Goal: Information Seeking & Learning: Learn about a topic

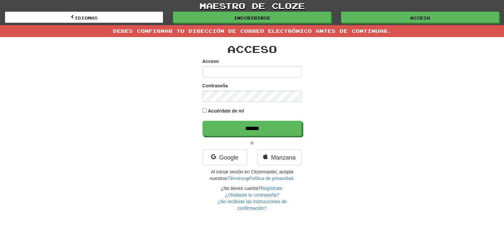
click at [262, 70] on input "Acceso" at bounding box center [251, 71] width 99 height 11
type input "*****"
click at [236, 90] on div "Contraseña" at bounding box center [251, 92] width 99 height 20
click at [202, 121] on input "******" at bounding box center [251, 128] width 99 height 15
type input "******"
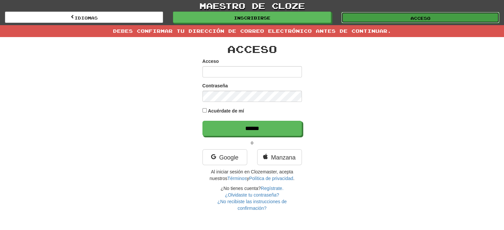
click at [388, 22] on link "Acceso" at bounding box center [420, 17] width 158 height 11
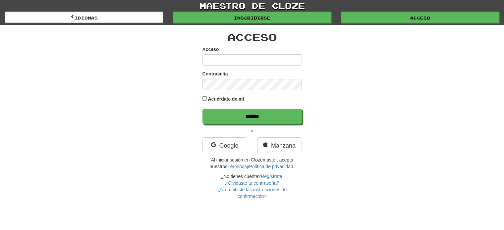
click at [228, 61] on input "Acceso" at bounding box center [251, 59] width 99 height 11
type input "*****"
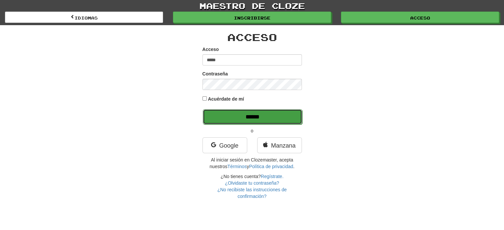
click at [246, 122] on input "******" at bounding box center [252, 116] width 99 height 15
type input "******"
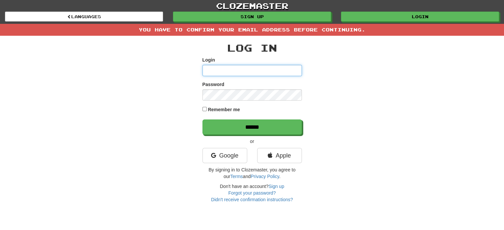
click at [245, 67] on input "Login" at bounding box center [251, 70] width 99 height 11
type input "*****"
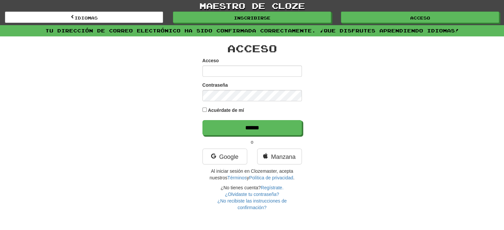
click at [258, 69] on input "Acceso" at bounding box center [251, 71] width 99 height 11
type input "*****"
click at [202, 120] on input "******" at bounding box center [251, 127] width 99 height 15
type input "******"
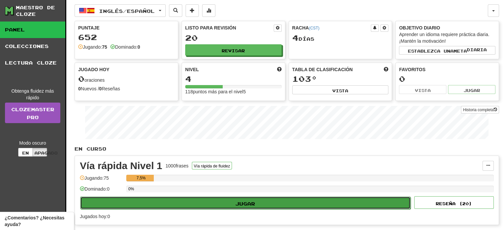
click at [207, 201] on button "Jugar" at bounding box center [245, 203] width 330 height 13
select select "**"
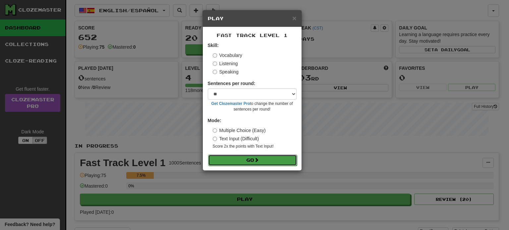
click at [236, 161] on button "Go" at bounding box center [252, 160] width 89 height 11
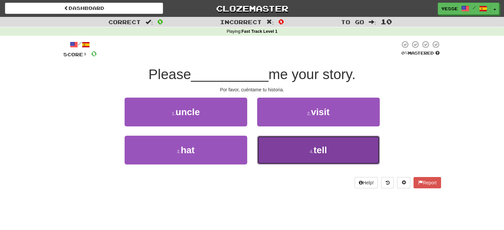
click at [268, 147] on button "4 . tell" at bounding box center [318, 150] width 123 height 29
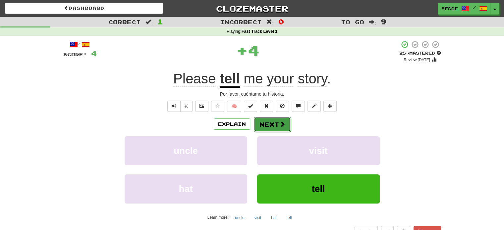
click at [271, 126] on button "Next" at bounding box center [272, 124] width 37 height 15
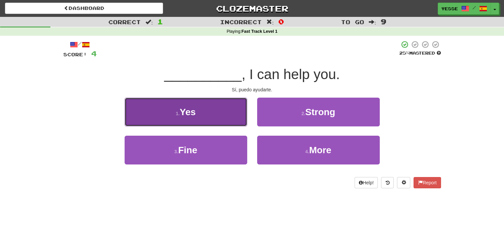
click at [208, 122] on button "1 . Yes" at bounding box center [186, 112] width 123 height 29
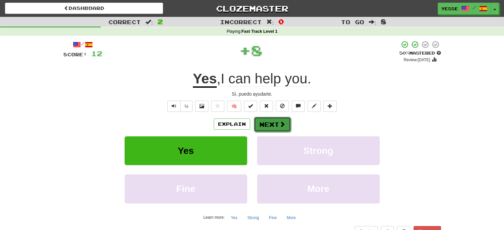
click at [261, 125] on button "Next" at bounding box center [272, 124] width 37 height 15
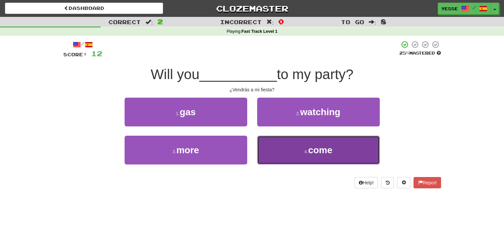
click at [280, 152] on button "4 . come" at bounding box center [318, 150] width 123 height 29
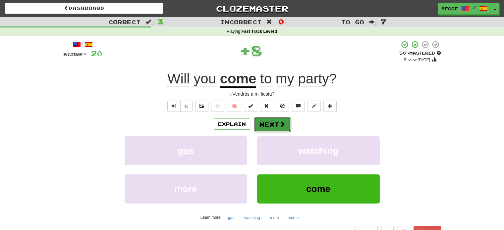
click at [277, 129] on button "Next" at bounding box center [272, 124] width 37 height 15
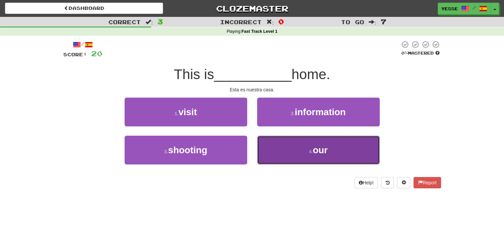
click at [296, 149] on button "4 . our" at bounding box center [318, 150] width 123 height 29
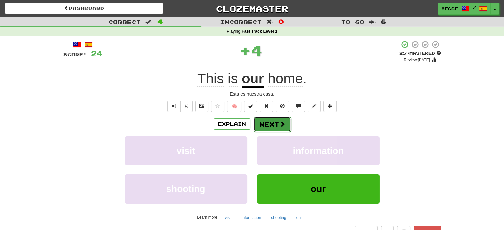
click at [269, 120] on button "Next" at bounding box center [272, 124] width 37 height 15
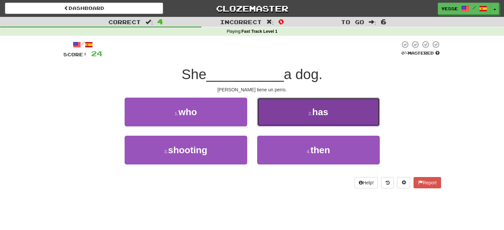
click at [283, 116] on button "2 . has" at bounding box center [318, 112] width 123 height 29
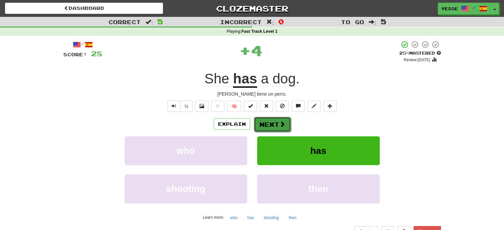
click at [270, 120] on button "Next" at bounding box center [272, 124] width 37 height 15
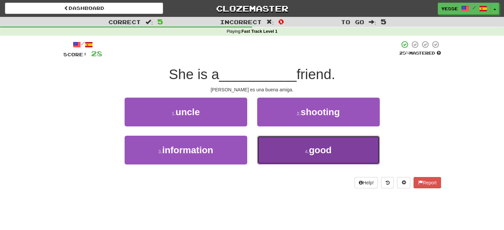
click at [344, 159] on button "4 . good" at bounding box center [318, 150] width 123 height 29
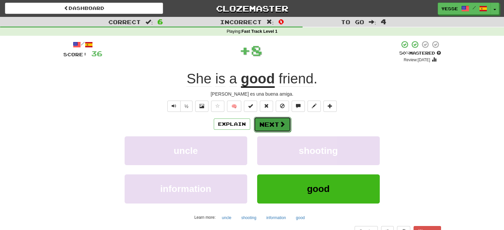
click at [281, 125] on span at bounding box center [282, 124] width 6 height 6
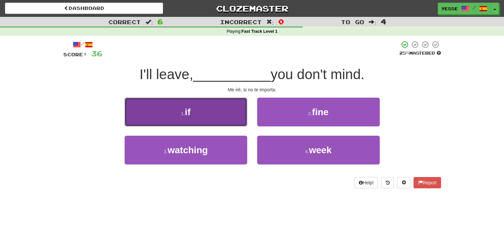
click at [212, 118] on button "1 . if" at bounding box center [186, 112] width 123 height 29
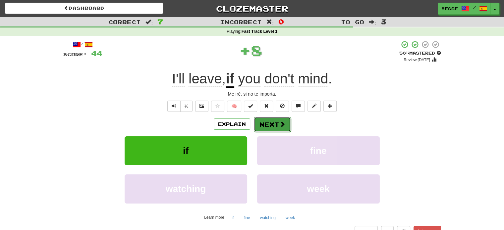
click at [285, 129] on button "Next" at bounding box center [272, 124] width 37 height 15
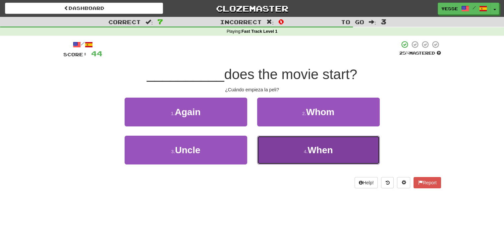
click at [293, 145] on button "4 . When" at bounding box center [318, 150] width 123 height 29
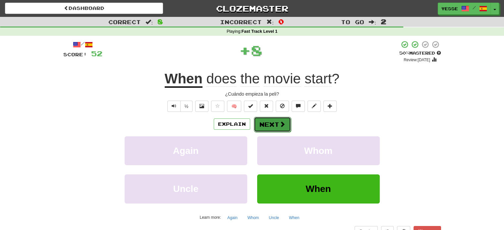
click at [274, 123] on button "Next" at bounding box center [272, 124] width 37 height 15
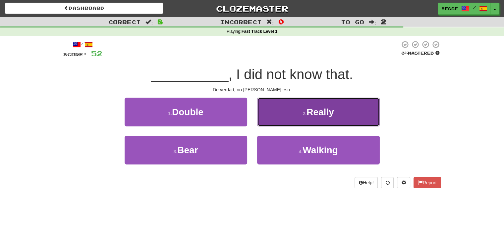
click at [285, 124] on button "2 . Really" at bounding box center [318, 112] width 123 height 29
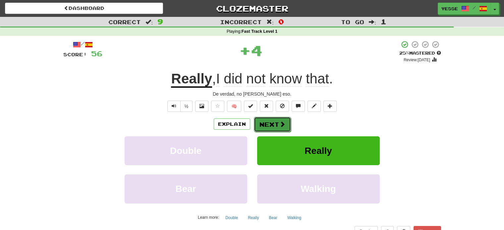
click at [275, 123] on button "Next" at bounding box center [272, 124] width 37 height 15
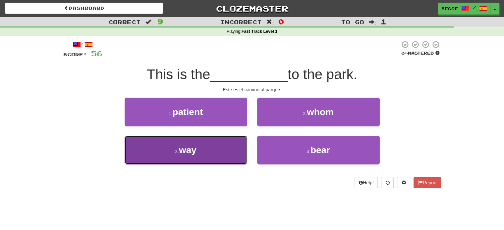
click at [202, 150] on button "3 . way" at bounding box center [186, 150] width 123 height 29
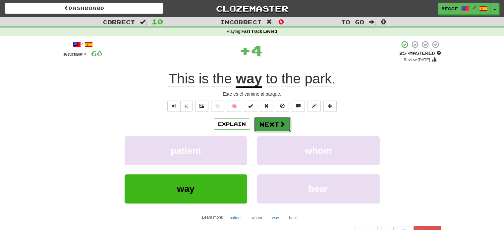
click at [277, 127] on button "Next" at bounding box center [272, 124] width 37 height 15
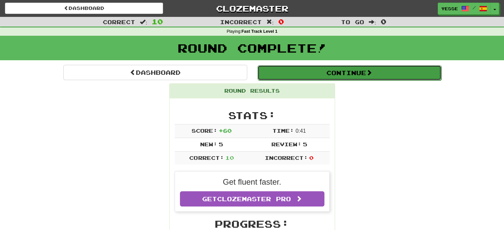
click at [367, 76] on button "Continue" at bounding box center [349, 72] width 184 height 15
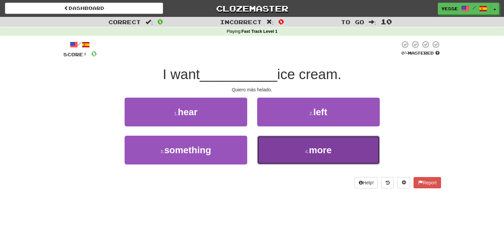
click at [281, 156] on button "4 . more" at bounding box center [318, 150] width 123 height 29
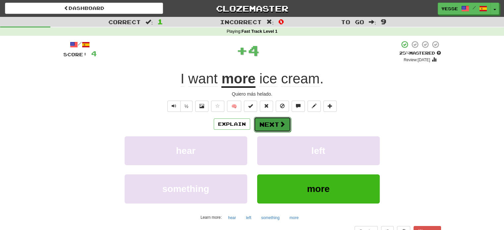
click at [277, 125] on button "Next" at bounding box center [272, 124] width 37 height 15
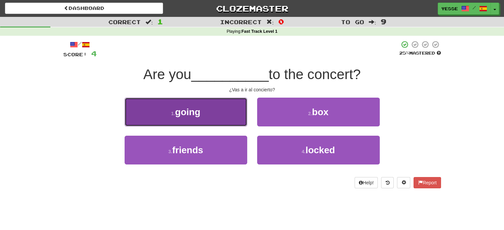
click at [205, 110] on button "1 . going" at bounding box center [186, 112] width 123 height 29
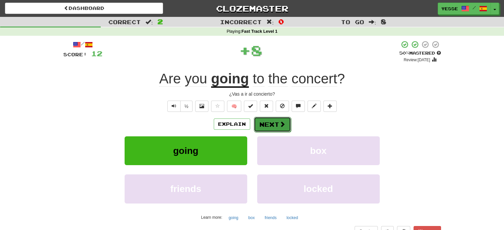
click at [270, 119] on button "Next" at bounding box center [272, 124] width 37 height 15
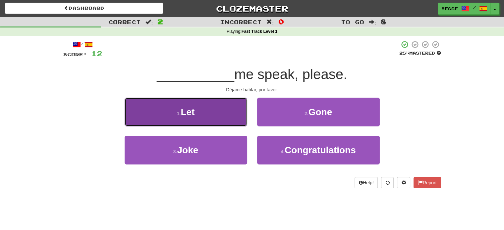
click at [224, 115] on button "1 . Let" at bounding box center [186, 112] width 123 height 29
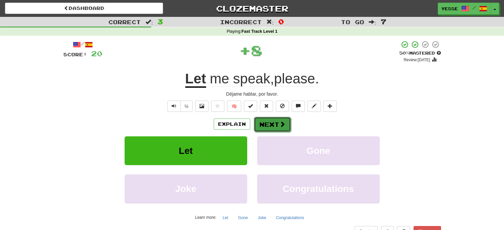
click at [263, 120] on button "Next" at bounding box center [272, 124] width 37 height 15
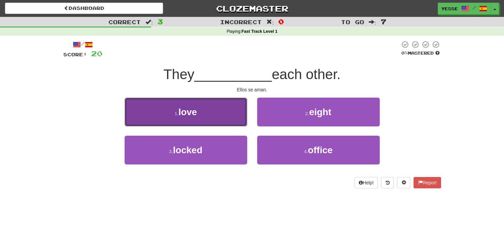
click at [209, 109] on button "1 . love" at bounding box center [186, 112] width 123 height 29
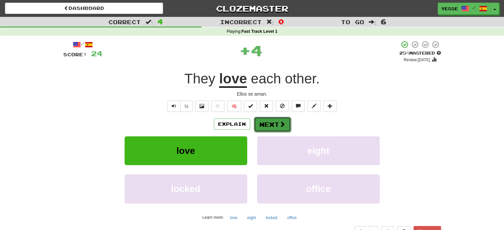
click at [267, 120] on button "Next" at bounding box center [272, 124] width 37 height 15
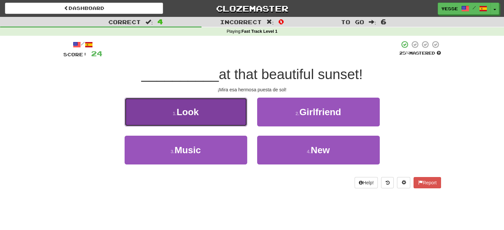
click at [218, 111] on button "1 . Look" at bounding box center [186, 112] width 123 height 29
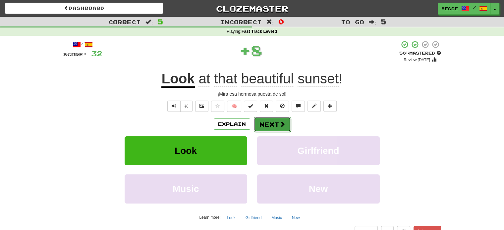
click at [274, 122] on button "Next" at bounding box center [272, 124] width 37 height 15
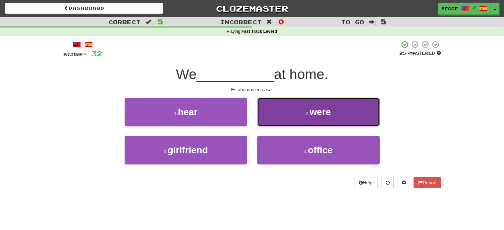
click at [295, 114] on button "2 . were" at bounding box center [318, 112] width 123 height 29
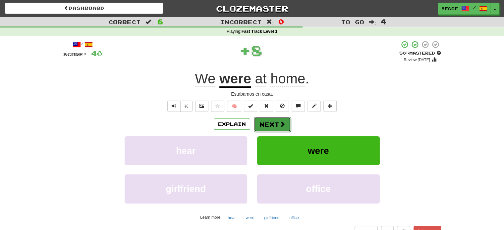
click at [260, 123] on button "Next" at bounding box center [272, 124] width 37 height 15
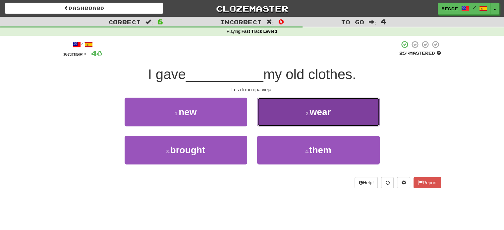
click at [290, 119] on button "2 . wear" at bounding box center [318, 112] width 123 height 29
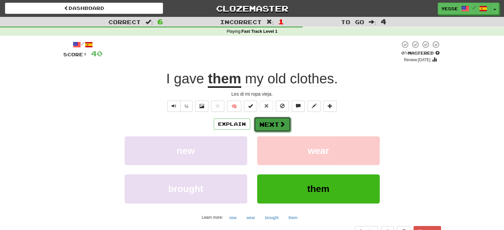
click at [282, 122] on span at bounding box center [282, 124] width 6 height 6
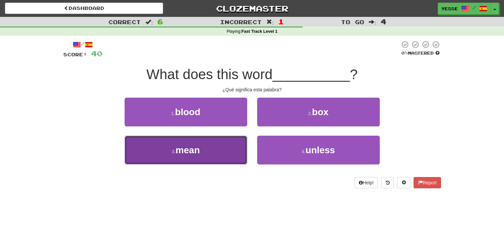
click at [233, 153] on button "3 . mean" at bounding box center [186, 150] width 123 height 29
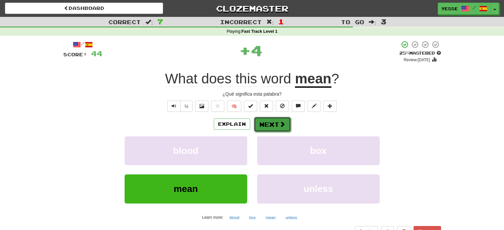
click at [272, 126] on button "Next" at bounding box center [272, 124] width 37 height 15
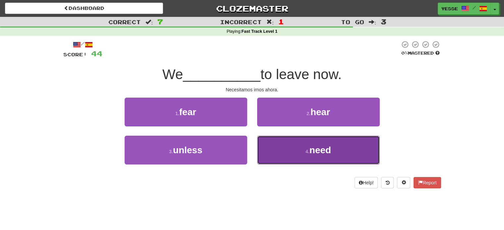
click at [279, 151] on button "4 . need" at bounding box center [318, 150] width 123 height 29
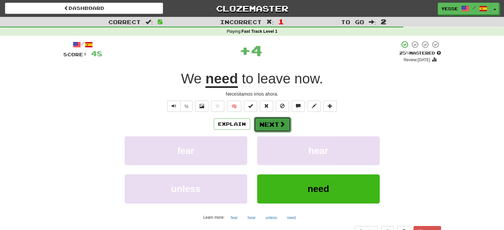
click at [280, 128] on button "Next" at bounding box center [272, 124] width 37 height 15
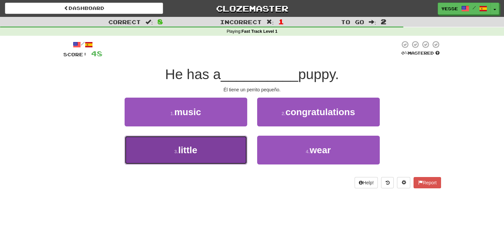
click at [224, 158] on button "3 . little" at bounding box center [186, 150] width 123 height 29
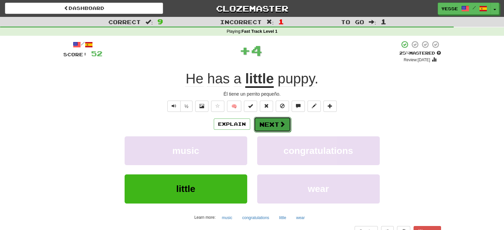
click at [273, 127] on button "Next" at bounding box center [272, 124] width 37 height 15
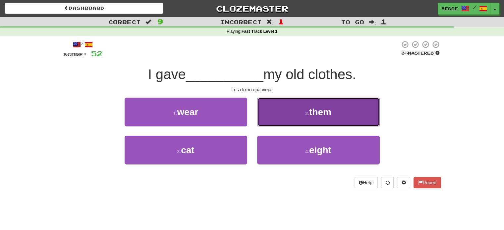
click at [309, 113] on small "2 ." at bounding box center [307, 113] width 4 height 5
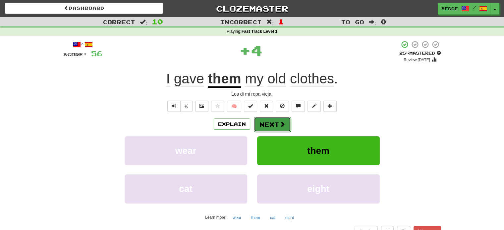
click at [264, 124] on button "Next" at bounding box center [272, 124] width 37 height 15
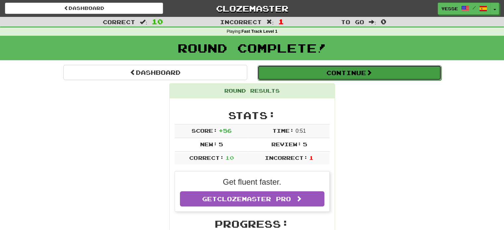
click at [356, 75] on button "Continue" at bounding box center [349, 72] width 184 height 15
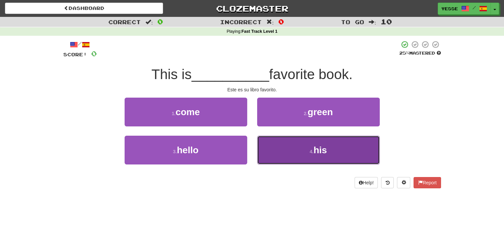
click at [280, 150] on button "4 . his" at bounding box center [318, 150] width 123 height 29
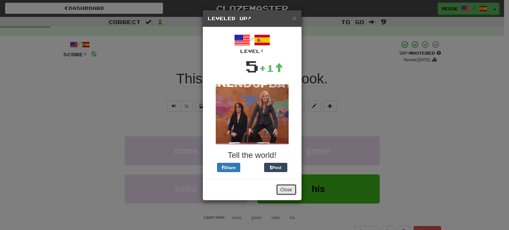
click at [283, 189] on button "Close" at bounding box center [286, 189] width 21 height 11
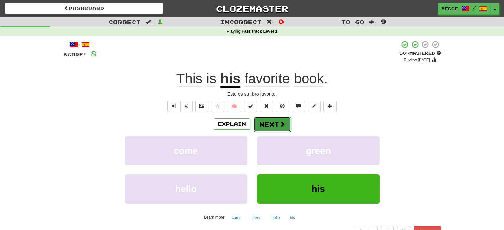
click at [272, 126] on button "Next" at bounding box center [272, 124] width 37 height 15
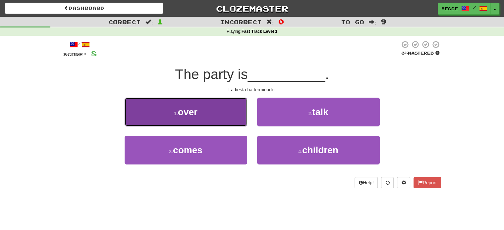
click at [203, 118] on button "1 . over" at bounding box center [186, 112] width 123 height 29
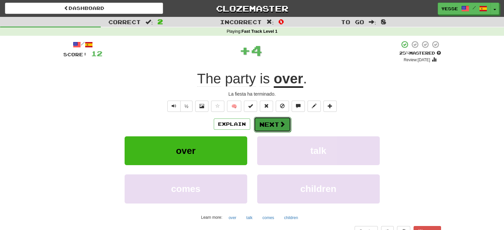
click at [280, 126] on span at bounding box center [282, 124] width 6 height 6
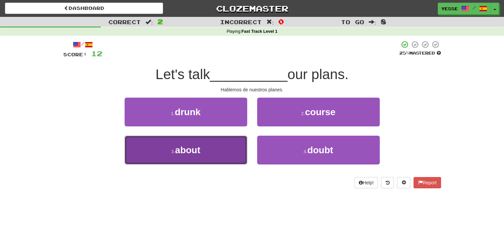
click at [227, 151] on button "3 . about" at bounding box center [186, 150] width 123 height 29
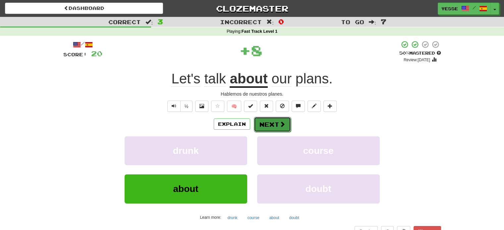
click at [265, 130] on button "Next" at bounding box center [272, 124] width 37 height 15
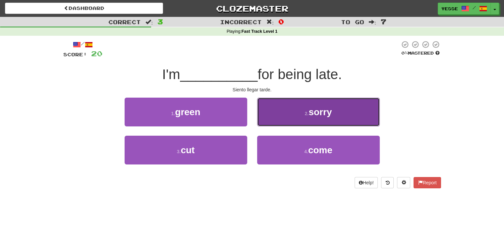
click at [318, 119] on button "2 . sorry" at bounding box center [318, 112] width 123 height 29
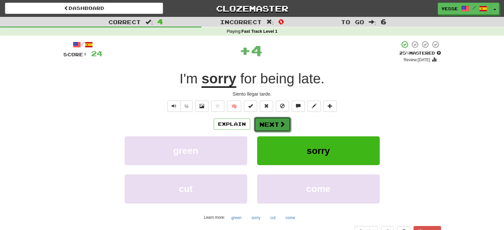
click at [269, 119] on button "Next" at bounding box center [272, 124] width 37 height 15
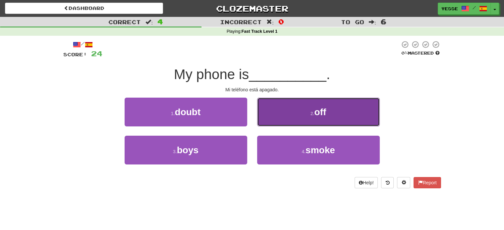
click at [302, 118] on button "2 . off" at bounding box center [318, 112] width 123 height 29
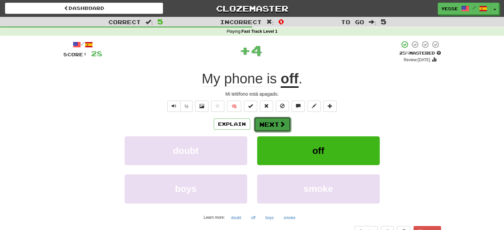
click at [263, 126] on button "Next" at bounding box center [272, 124] width 37 height 15
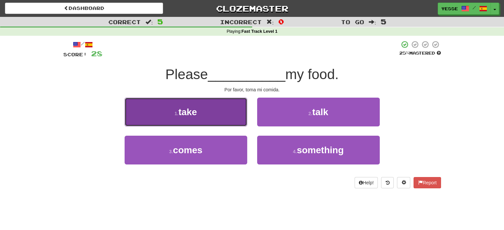
click at [213, 123] on button "1 . take" at bounding box center [186, 112] width 123 height 29
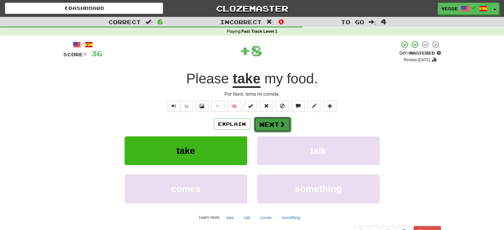
click at [274, 122] on button "Next" at bounding box center [272, 124] width 37 height 15
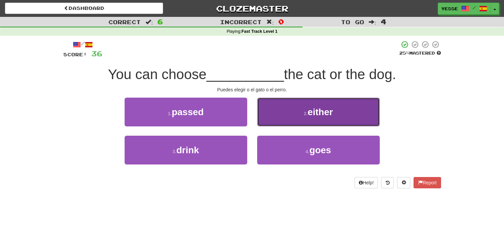
click at [294, 120] on button "2 . either" at bounding box center [318, 112] width 123 height 29
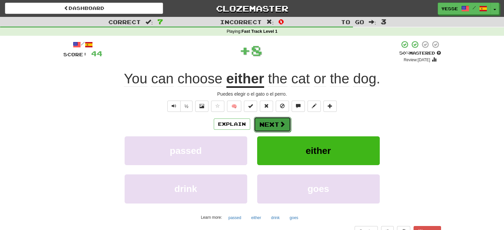
click at [266, 121] on button "Next" at bounding box center [272, 124] width 37 height 15
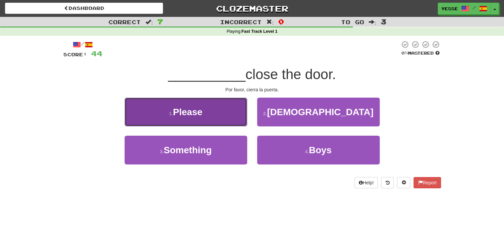
click at [204, 117] on button "1 . Please" at bounding box center [186, 112] width 123 height 29
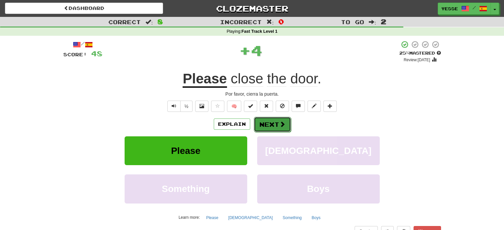
click at [280, 121] on span at bounding box center [282, 124] width 6 height 6
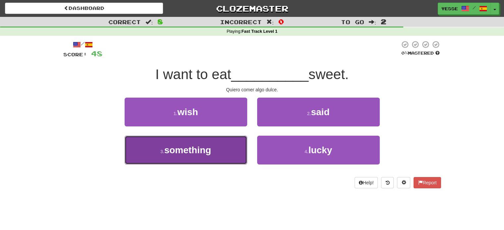
click at [220, 150] on button "3 . something" at bounding box center [186, 150] width 123 height 29
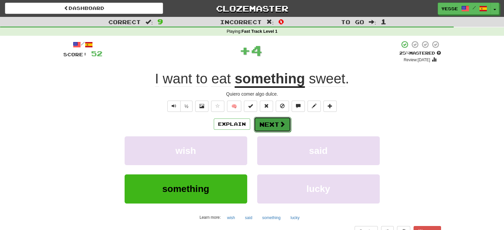
click at [280, 124] on span at bounding box center [282, 124] width 6 height 6
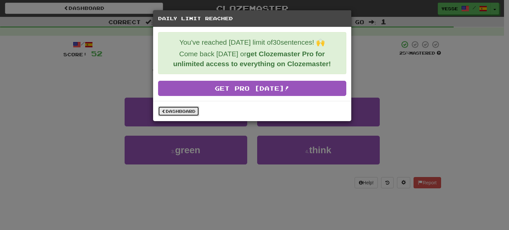
click at [186, 110] on link "Dashboard" at bounding box center [178, 111] width 41 height 10
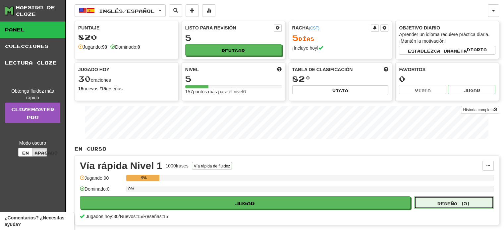
click at [430, 202] on button "Reseña ( 5 )" at bounding box center [454, 202] width 80 height 13
select select "**"
